Goal: Task Accomplishment & Management: Use online tool/utility

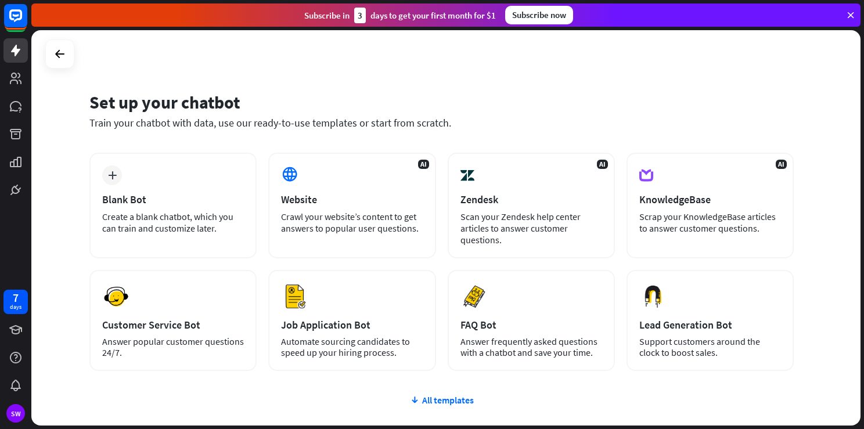
click at [41, 192] on div "Set up your chatbot Train your chatbot with data, use our ready-to-use template…" at bounding box center [445, 227] width 829 height 395
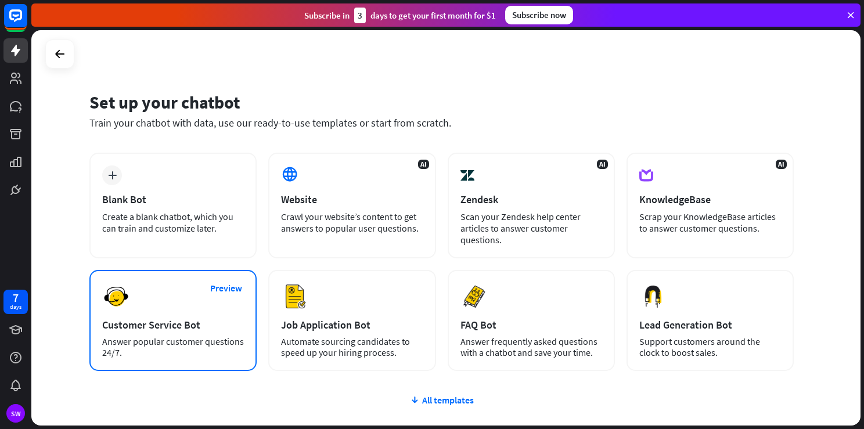
click at [225, 322] on div "Customer Service Bot" at bounding box center [173, 324] width 142 height 13
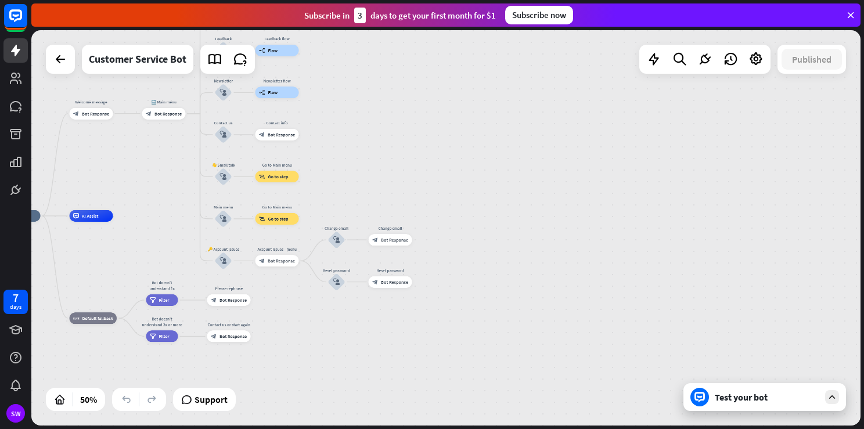
drag, startPoint x: 470, startPoint y: 171, endPoint x: 188, endPoint y: 171, distance: 281.5
click at [188, 171] on div "home_2 Start point Welcome message block_bot_response Bot Response 🔙 Main menu …" at bounding box center [445, 227] width 829 height 395
click at [48, 69] on div at bounding box center [60, 59] width 29 height 29
click at [69, 56] on div at bounding box center [60, 59] width 23 height 23
